Goal: Task Accomplishment & Management: Use online tool/utility

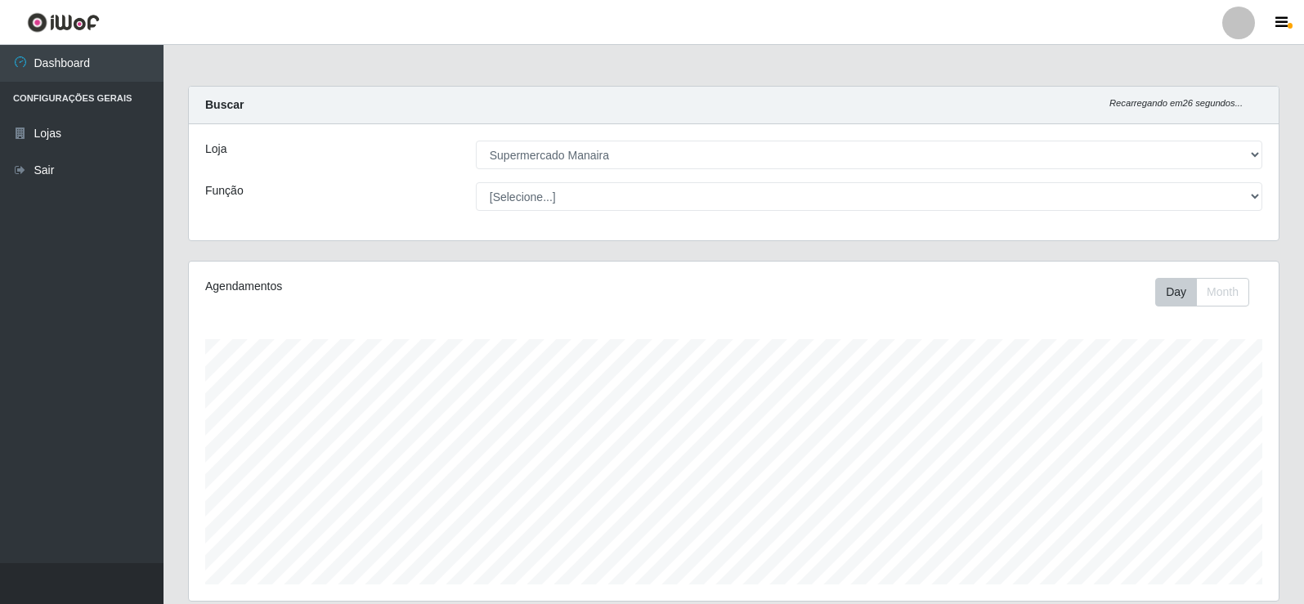
select select "443"
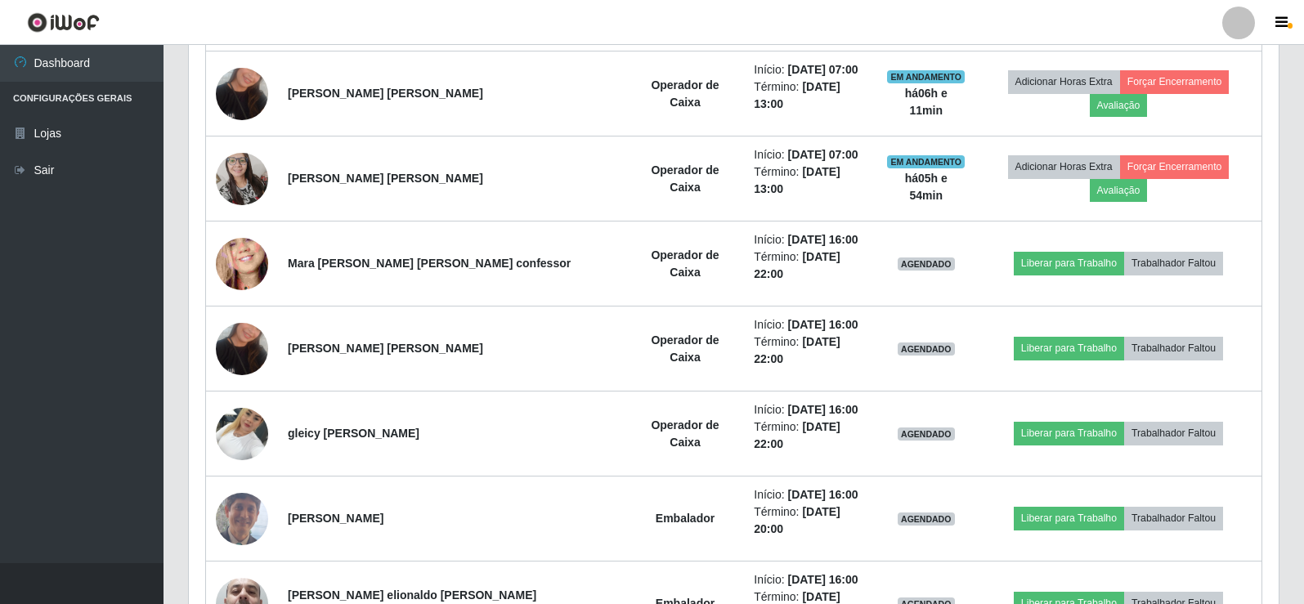
scroll to position [747, 0]
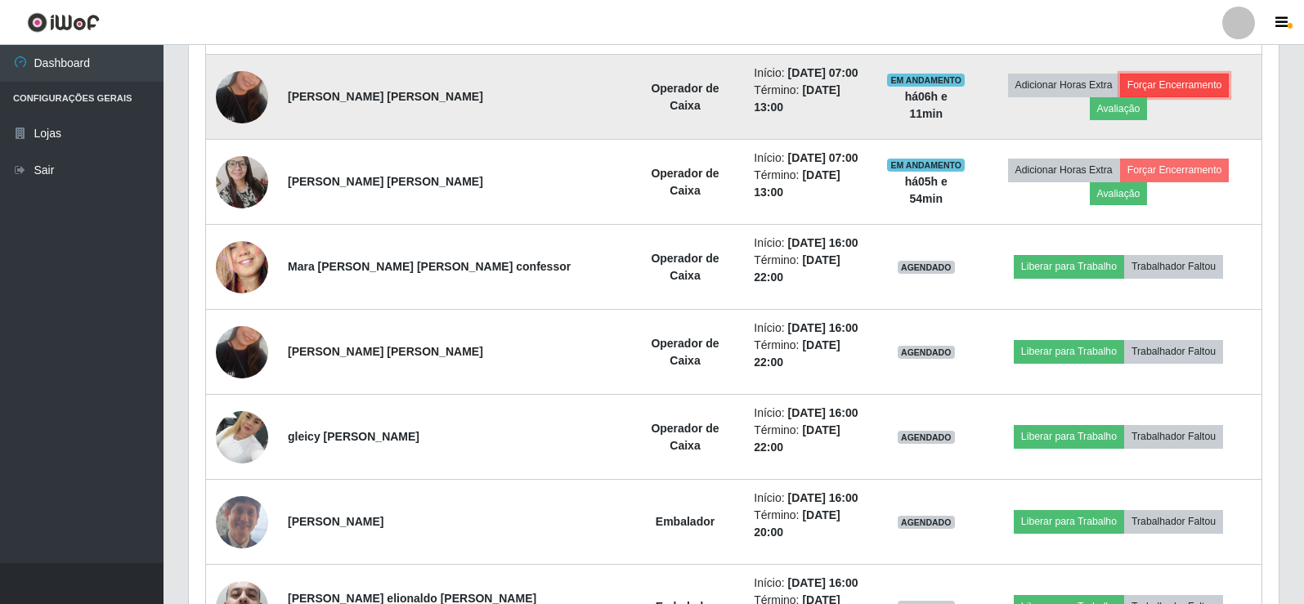
click at [1120, 81] on button "Forçar Encerramento" at bounding box center [1175, 85] width 110 height 23
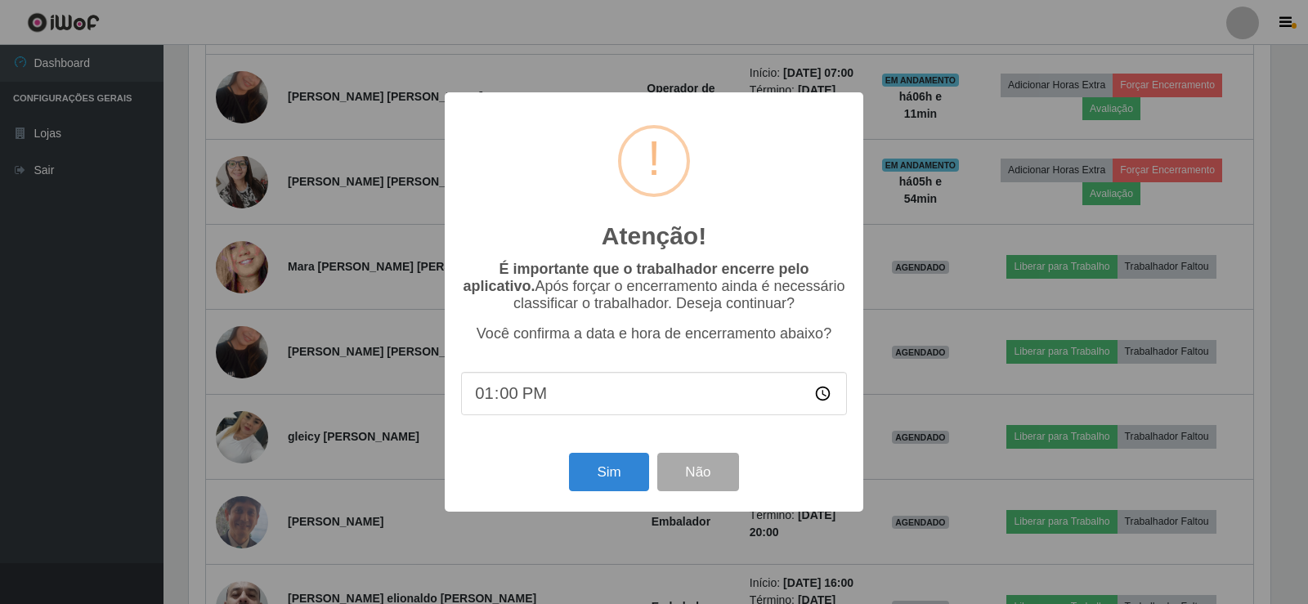
type input "13:04"
click at [602, 471] on button "Sim" at bounding box center [608, 472] width 79 height 38
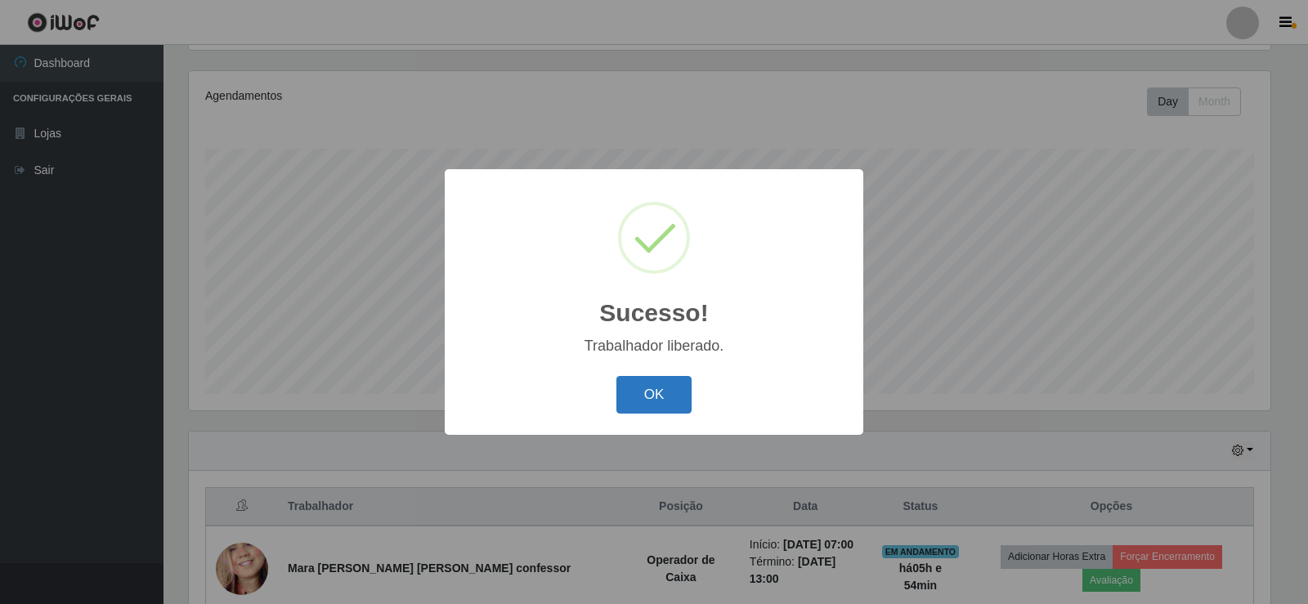
click at [646, 394] on button "OK" at bounding box center [654, 395] width 76 height 38
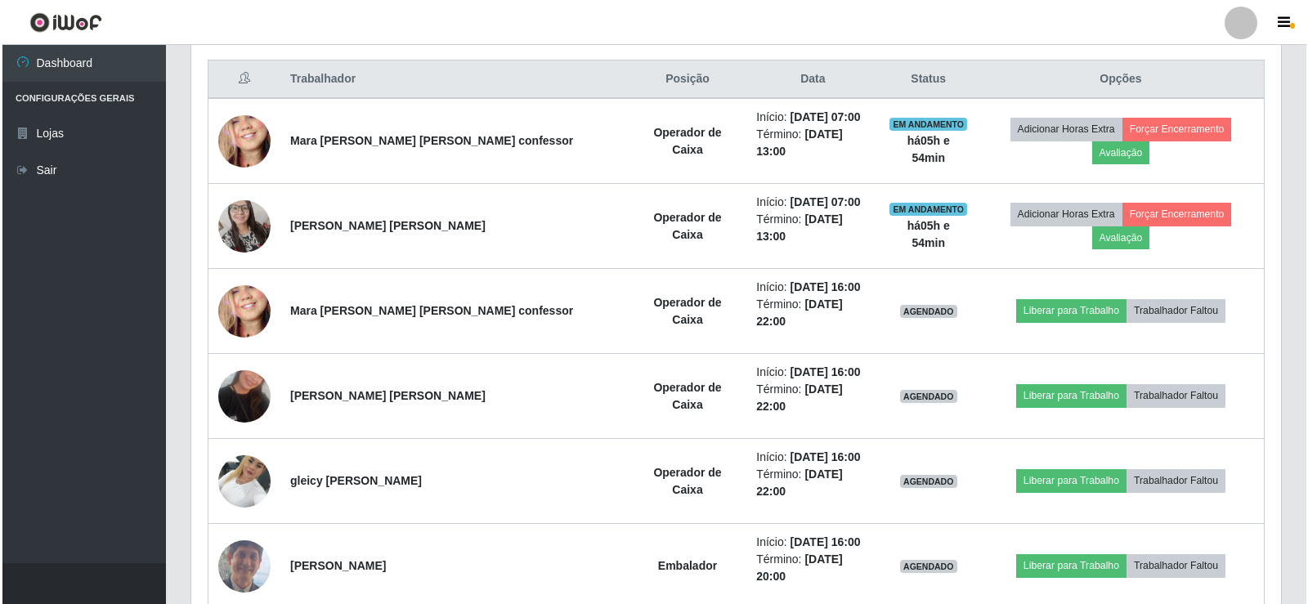
scroll to position [584, 0]
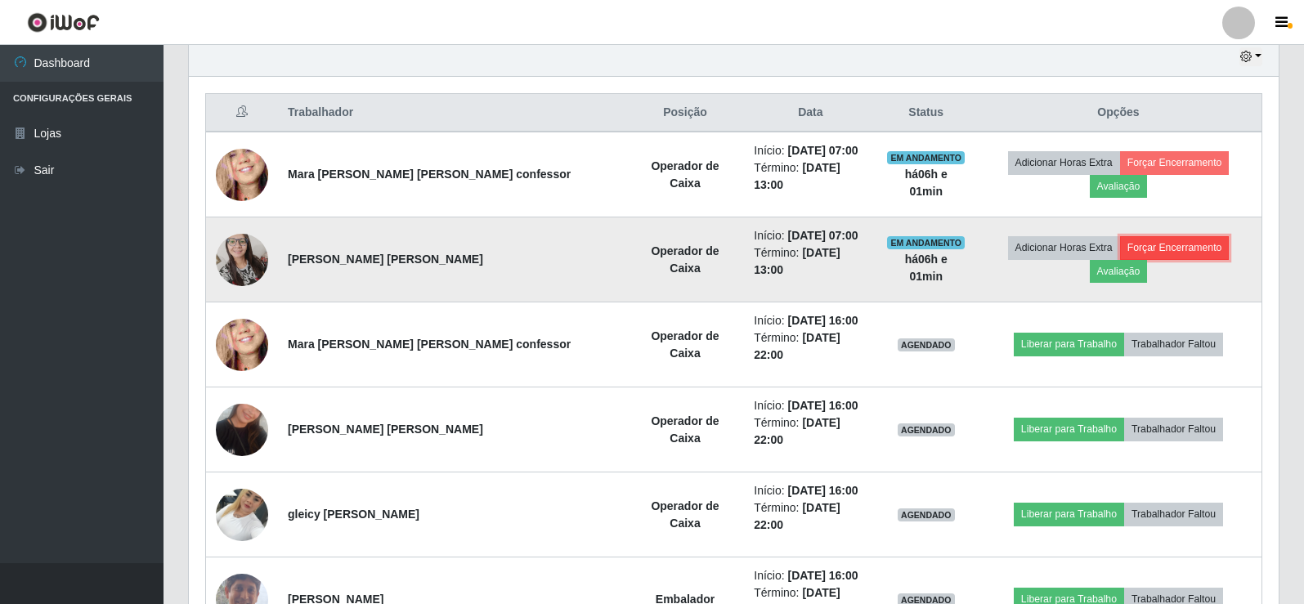
click at [1120, 241] on button "Forçar Encerramento" at bounding box center [1175, 247] width 110 height 23
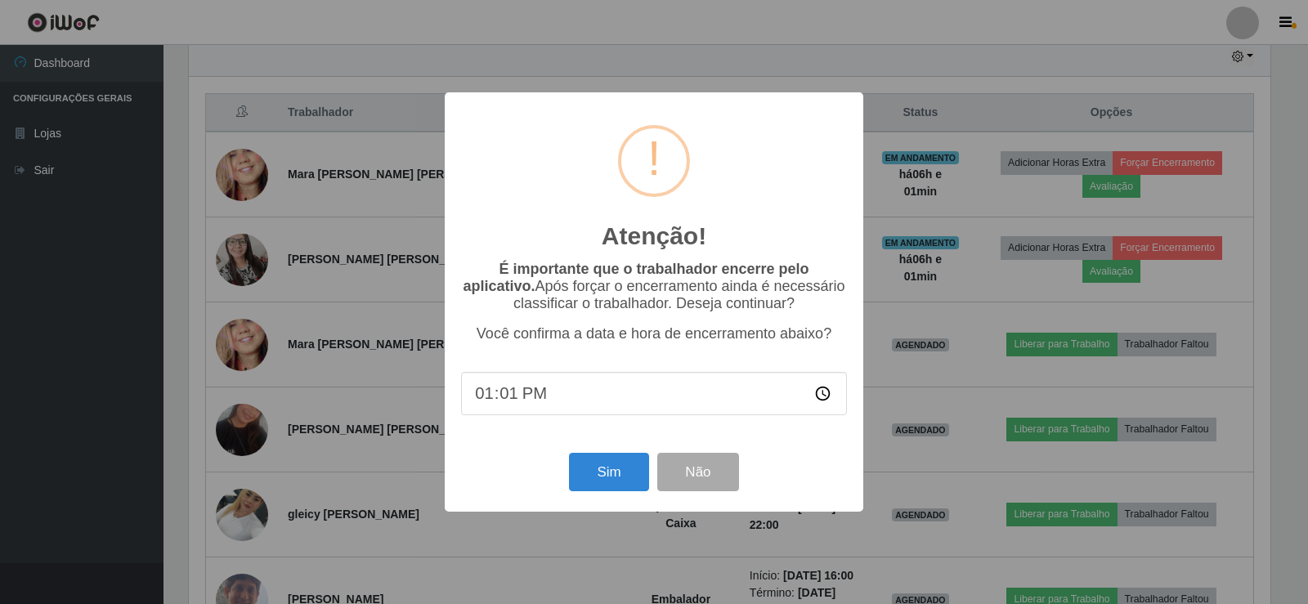
type input "13:10"
click at [612, 463] on button "Sim" at bounding box center [608, 472] width 79 height 38
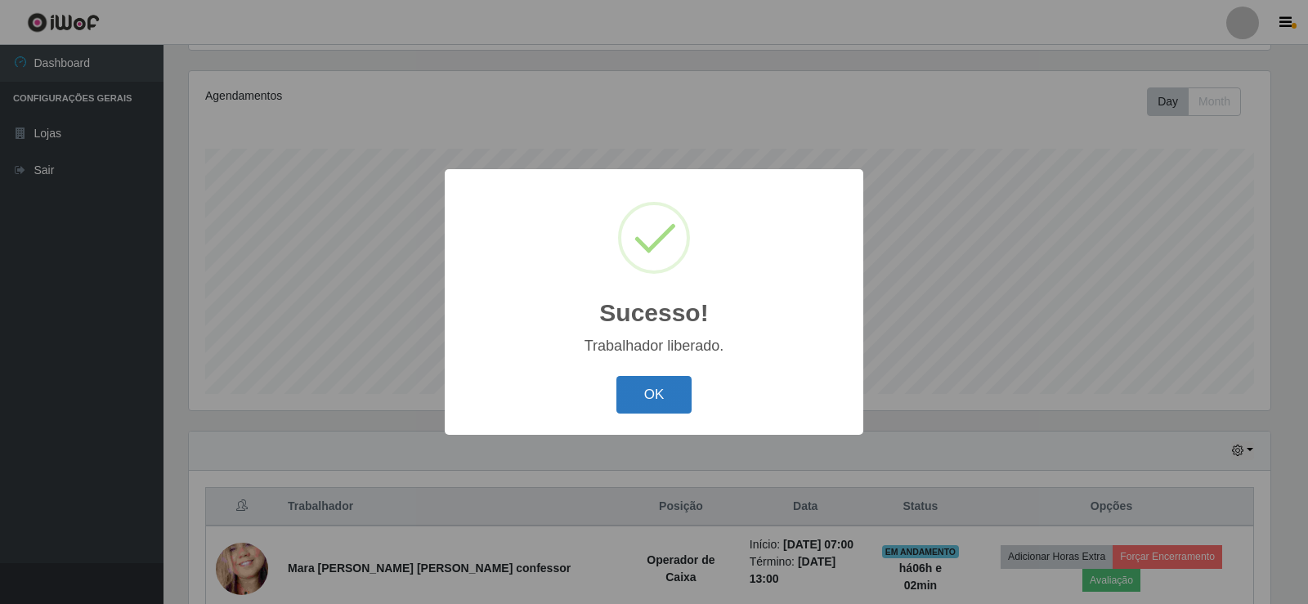
click at [638, 403] on button "OK" at bounding box center [654, 395] width 76 height 38
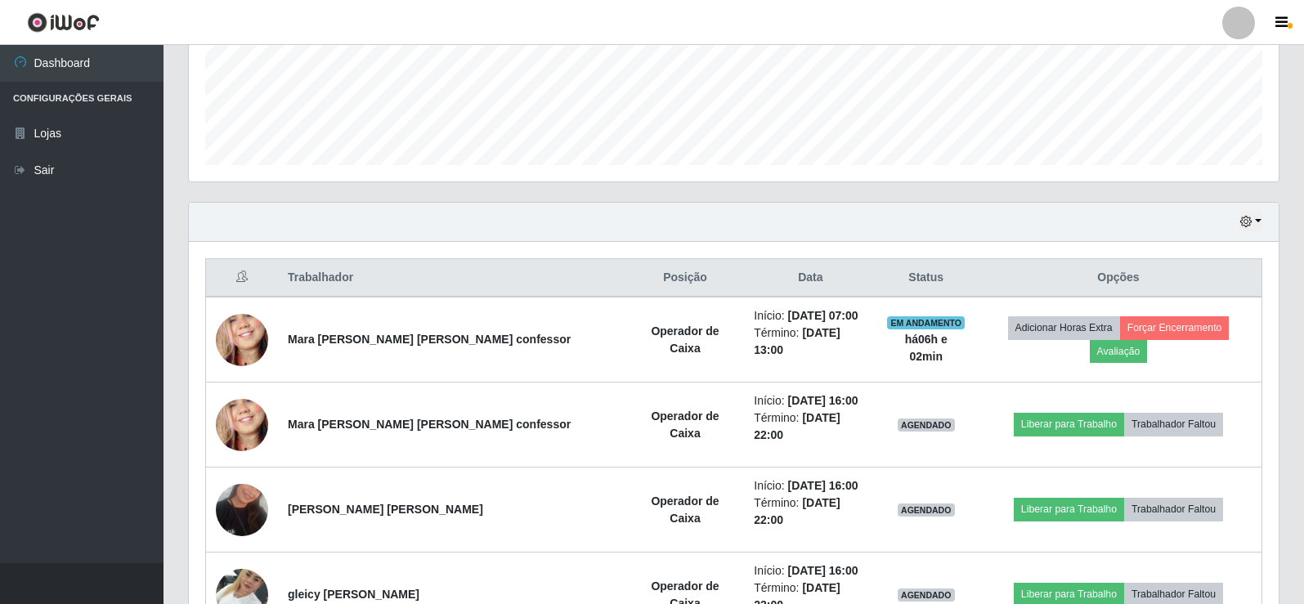
scroll to position [421, 0]
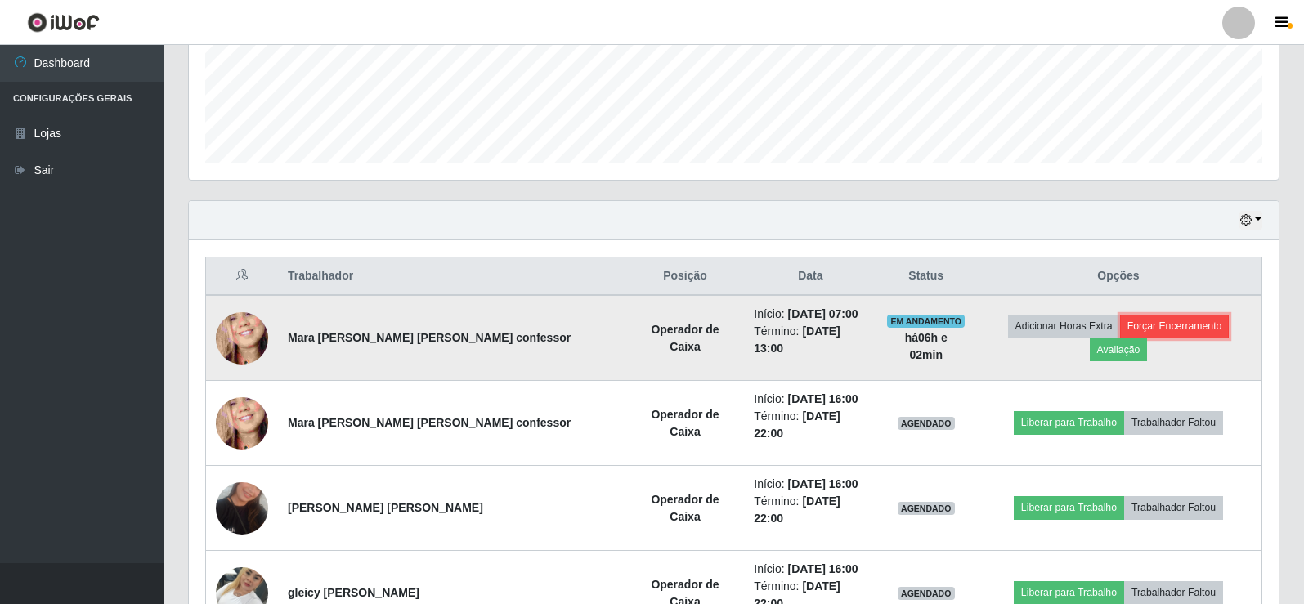
click at [1120, 326] on button "Forçar Encerramento" at bounding box center [1175, 326] width 110 height 23
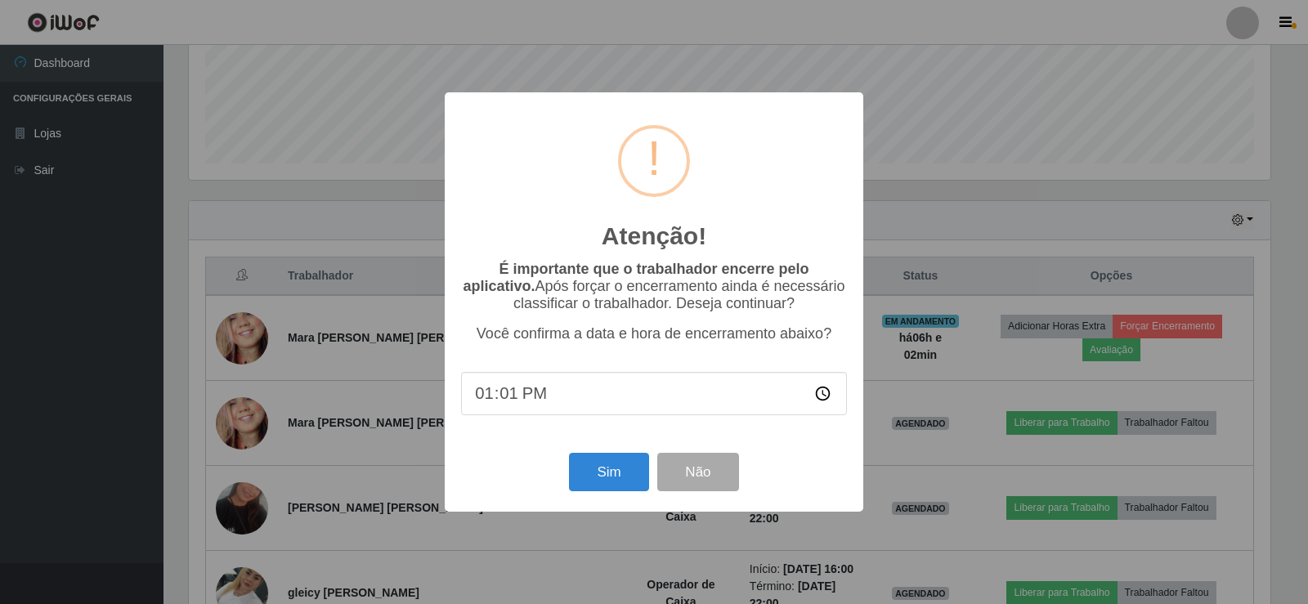
type input "13:10"
type input "13:12"
click at [613, 473] on button "Sim" at bounding box center [608, 472] width 79 height 38
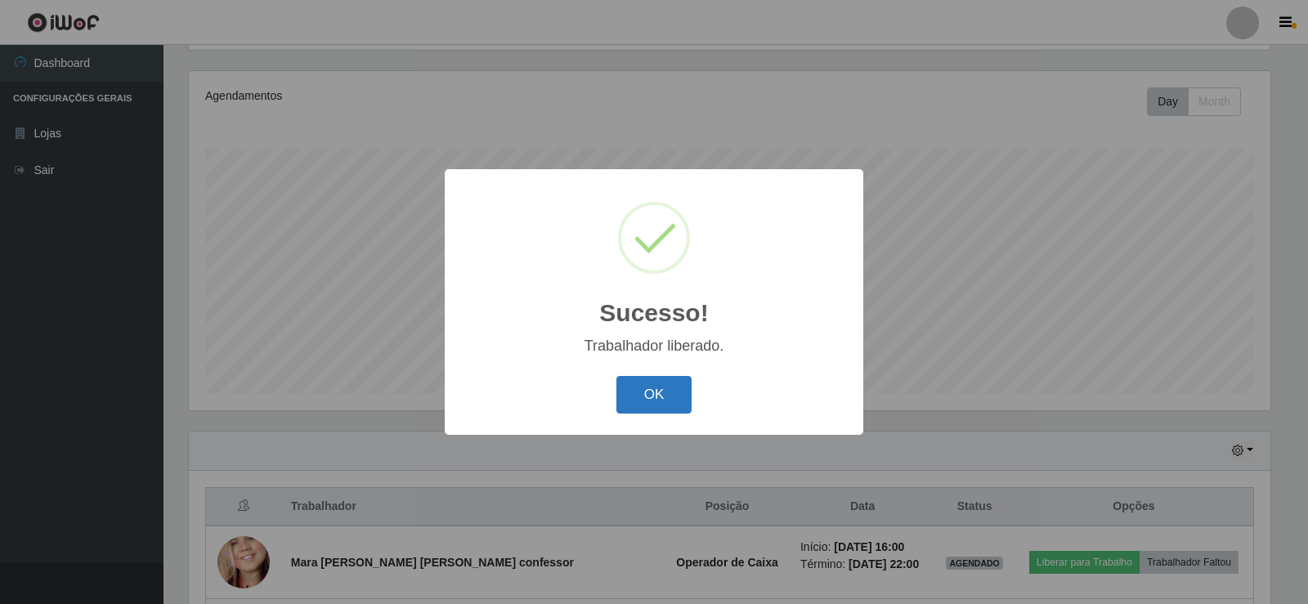
click at [637, 403] on button "OK" at bounding box center [654, 395] width 76 height 38
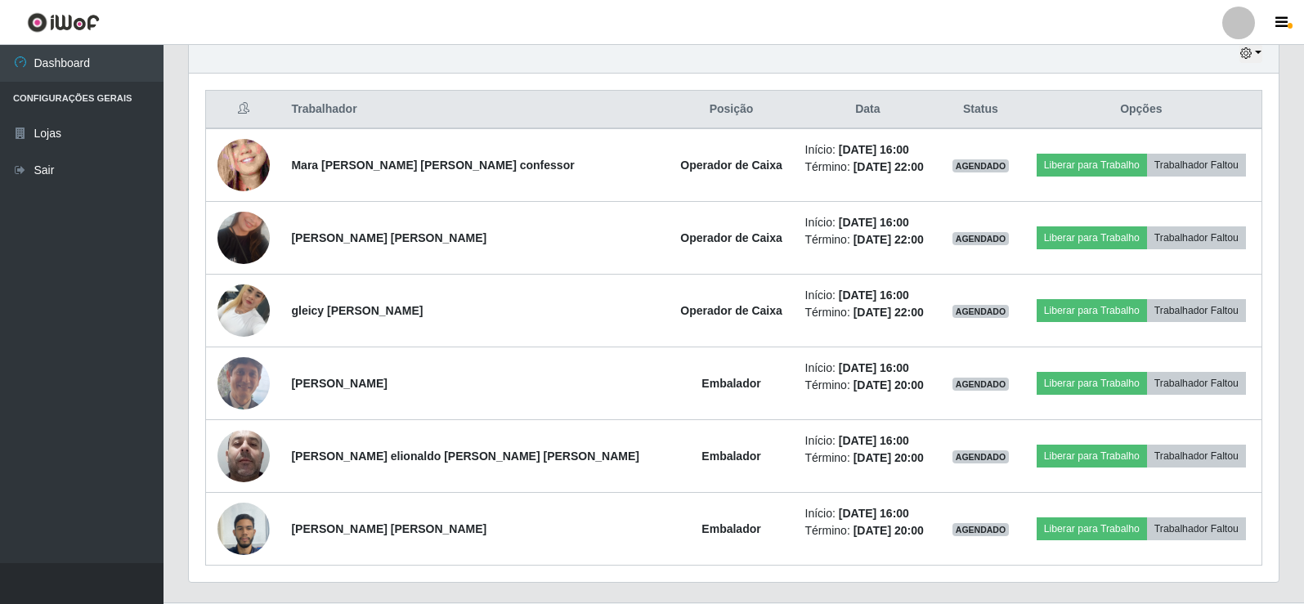
scroll to position [627, 0]
